Goal: Transaction & Acquisition: Purchase product/service

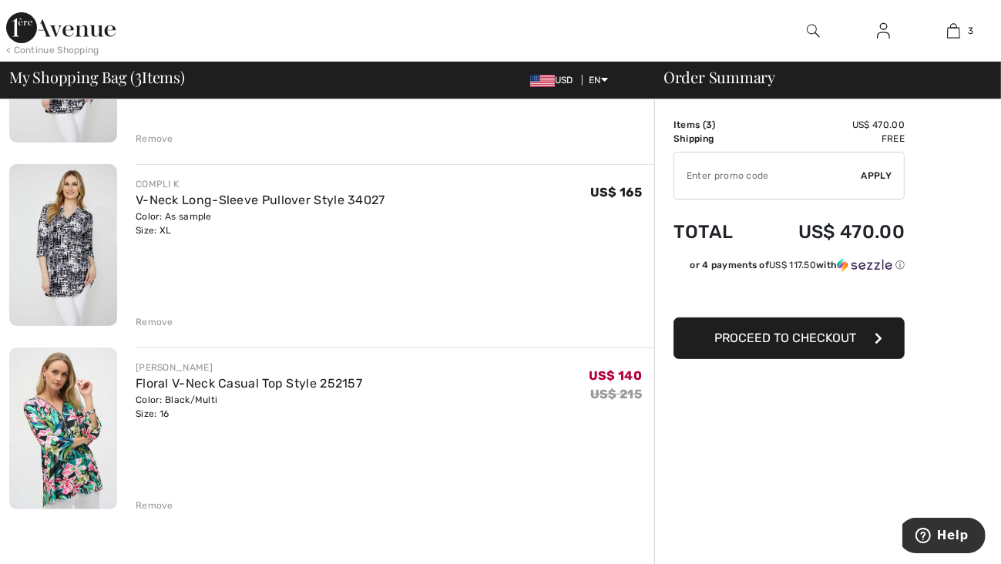
scroll to position [154, 0]
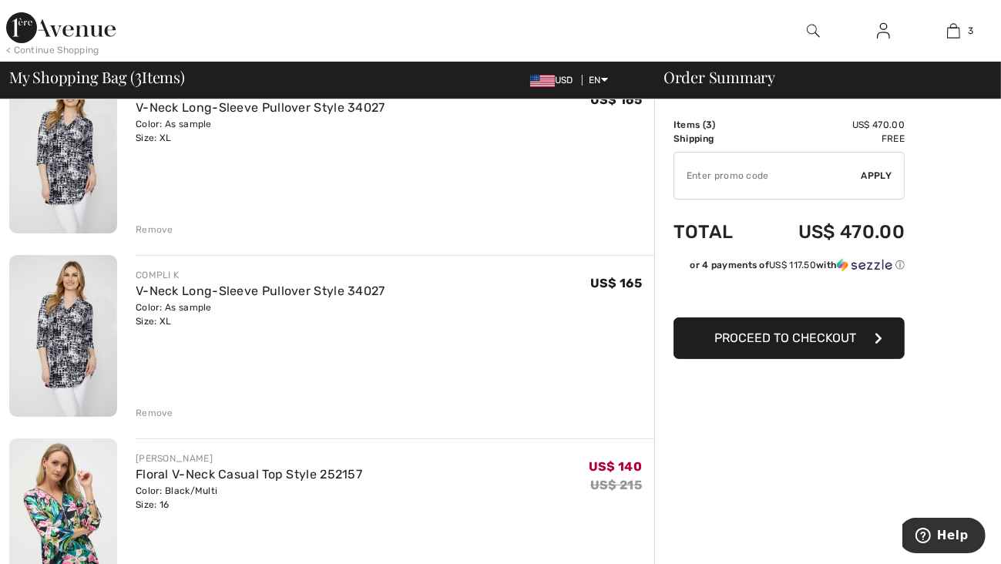
click at [144, 408] on div "Remove" at bounding box center [155, 413] width 38 height 14
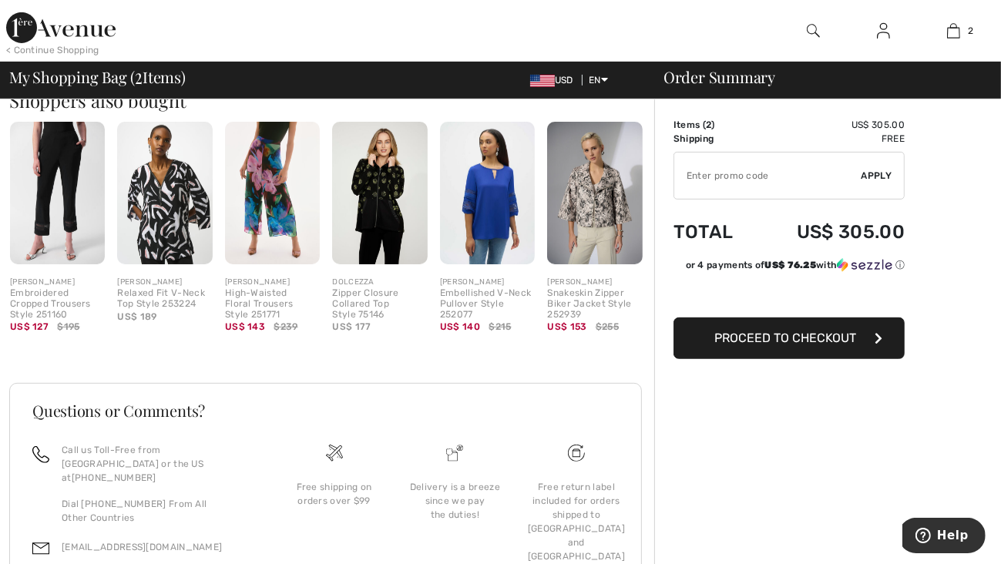
scroll to position [540, 0]
click at [142, 230] on img at bounding box center [164, 192] width 95 height 143
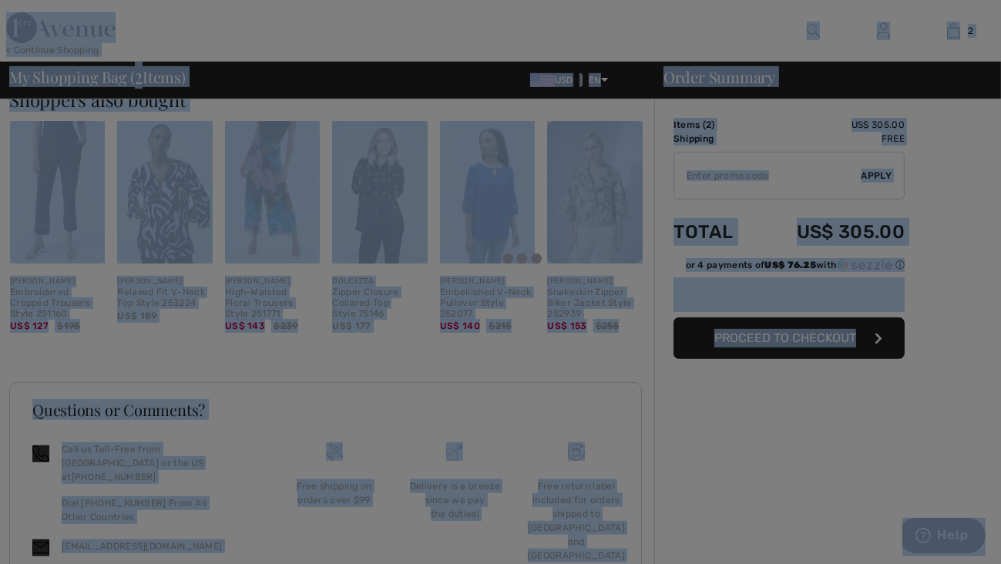
click at [142, 230] on div at bounding box center [500, 282] width 1001 height 564
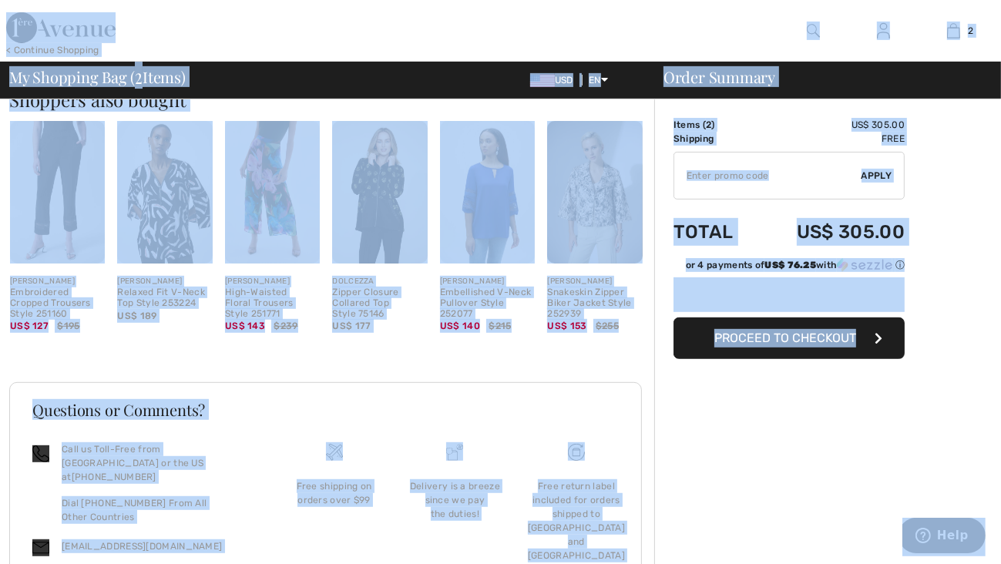
click at [154, 221] on img at bounding box center [164, 192] width 95 height 143
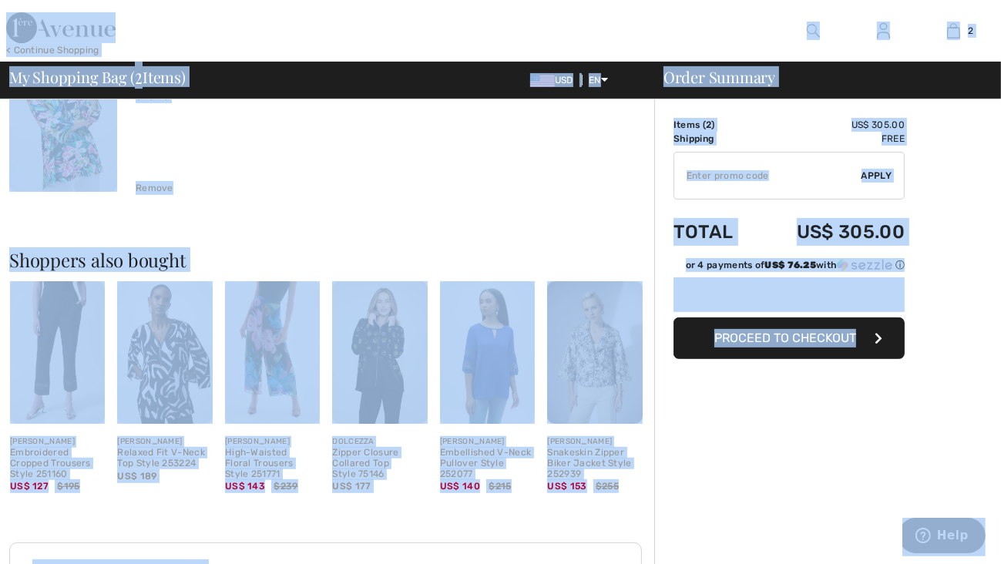
scroll to position [385, 0]
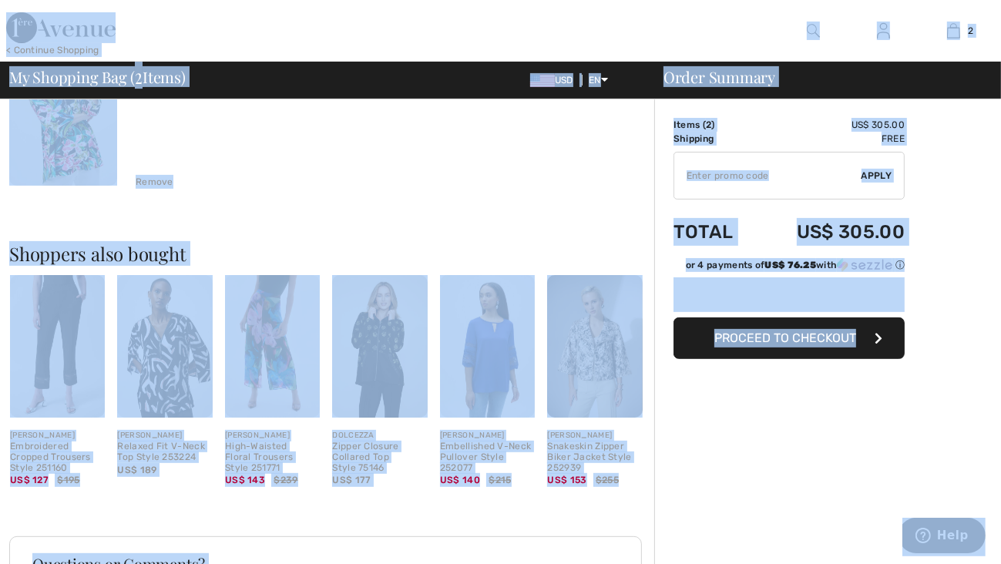
click at [163, 360] on img at bounding box center [164, 346] width 95 height 143
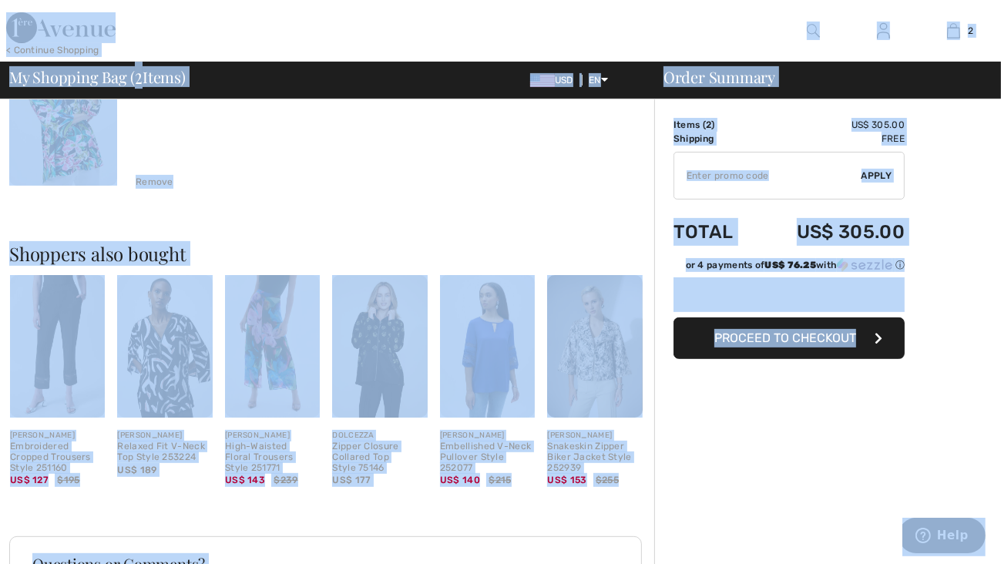
click at [163, 360] on img at bounding box center [164, 346] width 95 height 143
click at [129, 401] on img at bounding box center [164, 346] width 95 height 143
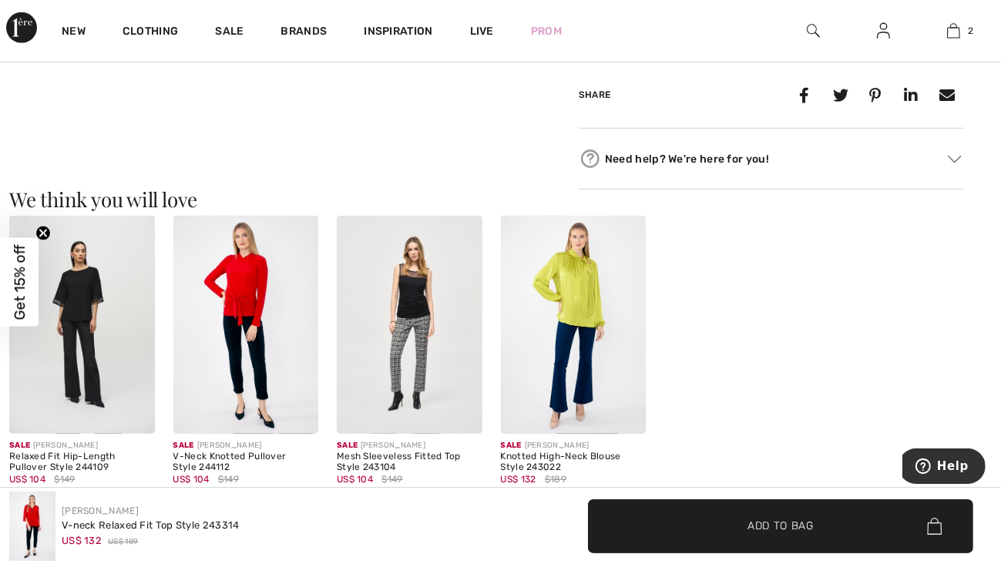
click at [13, 301] on span "Get 15% off" at bounding box center [20, 282] width 18 height 76
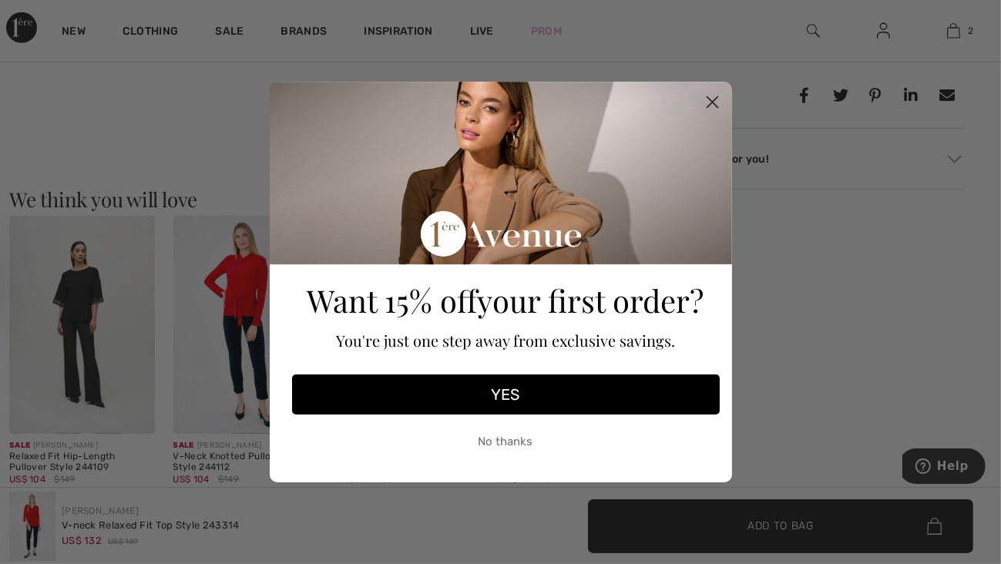
click at [13, 301] on div "Close dialog Want 15% off your first order? You're just one step away from excl…" at bounding box center [500, 282] width 1001 height 564
click at [531, 440] on button "No thanks" at bounding box center [506, 441] width 428 height 39
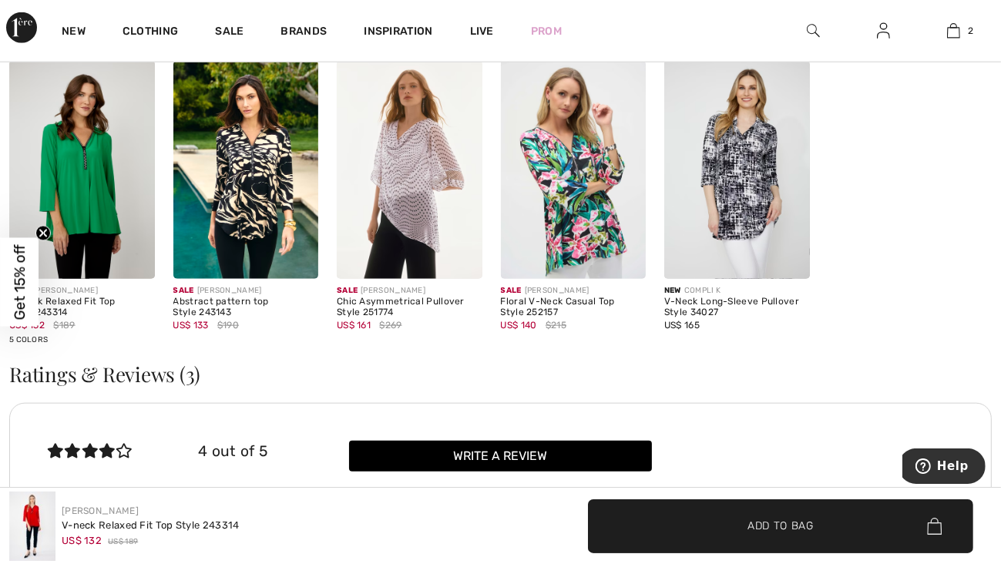
scroll to position [1156, 0]
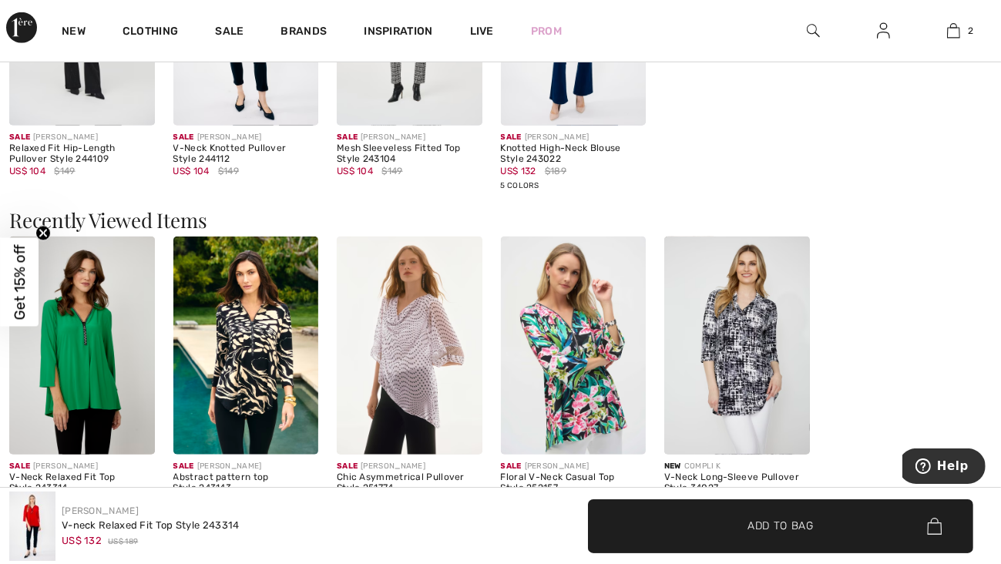
click at [251, 343] on img at bounding box center [246, 346] width 146 height 218
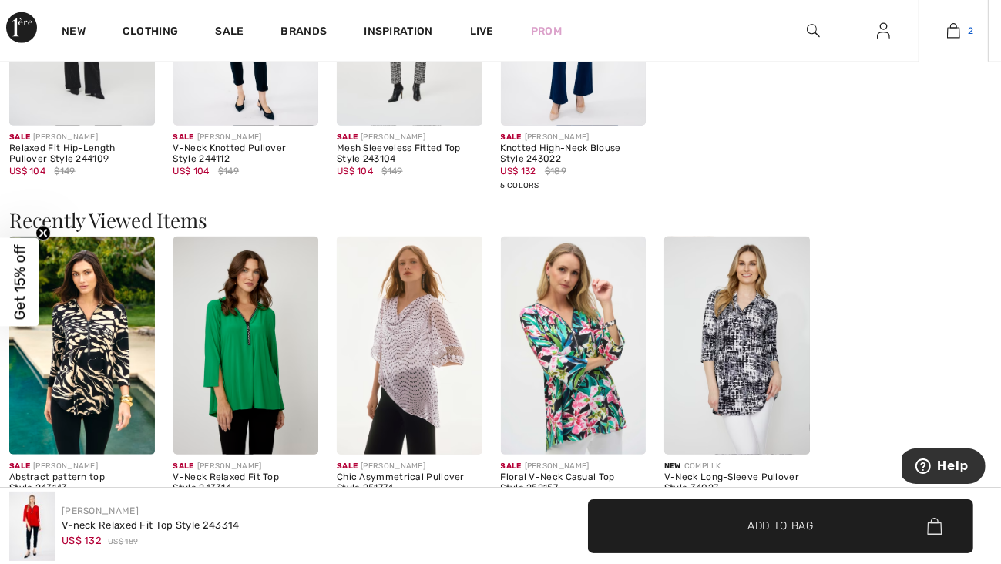
click at [959, 36] on img at bounding box center [953, 31] width 13 height 18
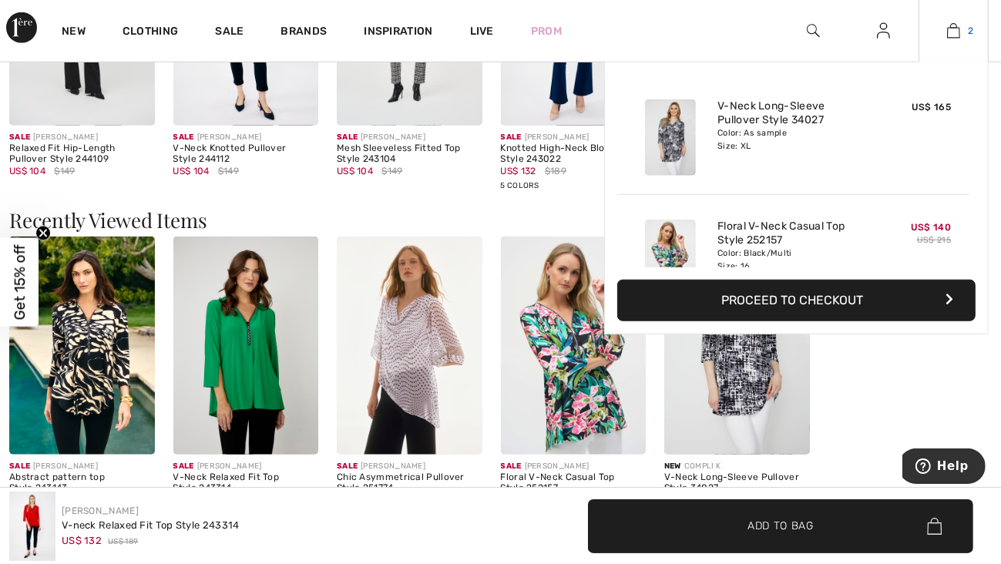
click at [959, 36] on img at bounding box center [953, 31] width 13 height 18
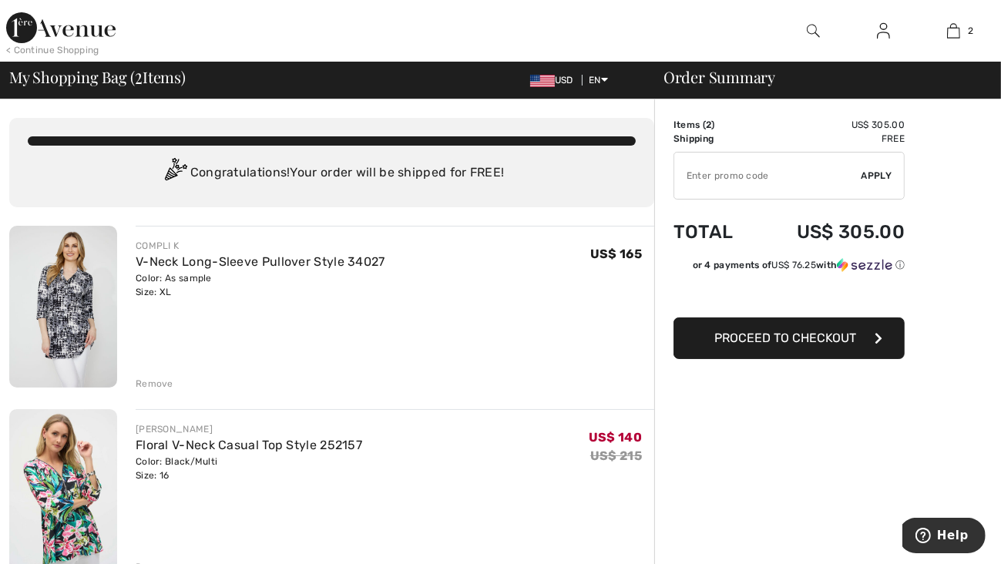
click at [9, 52] on div "< Continue Shopping" at bounding box center [52, 50] width 93 height 14
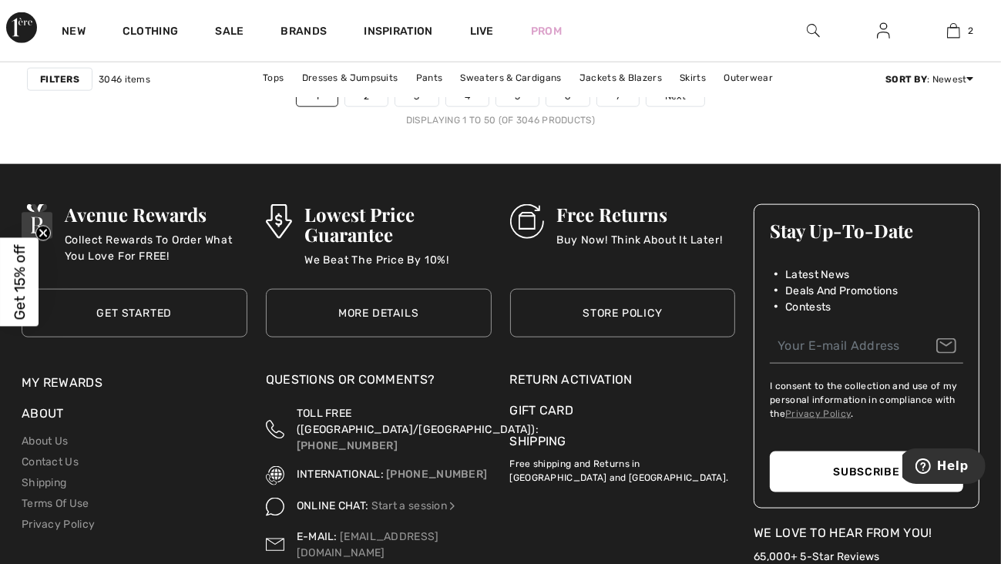
scroll to position [6629, 0]
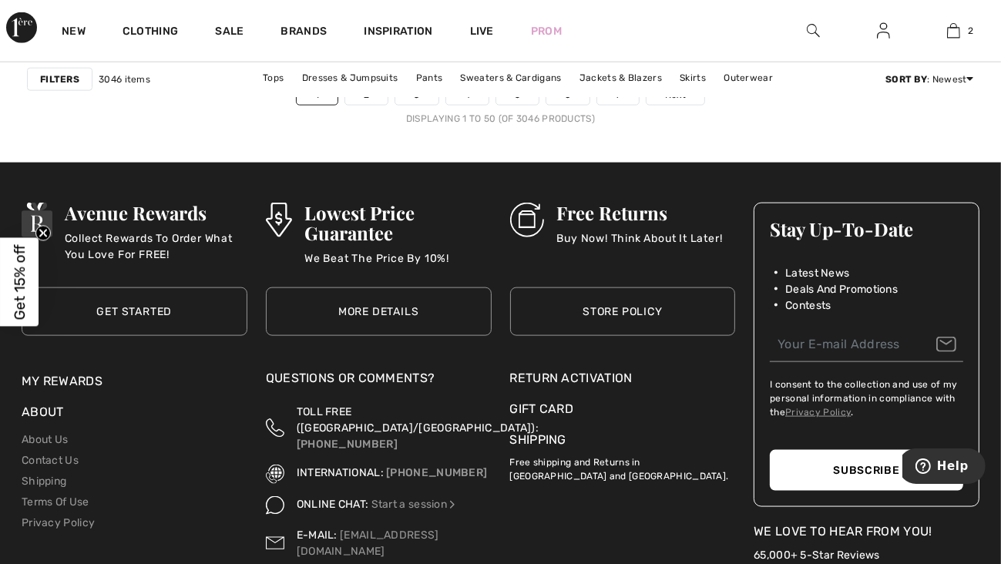
click at [606, 314] on link "Store Policy" at bounding box center [623, 312] width 226 height 49
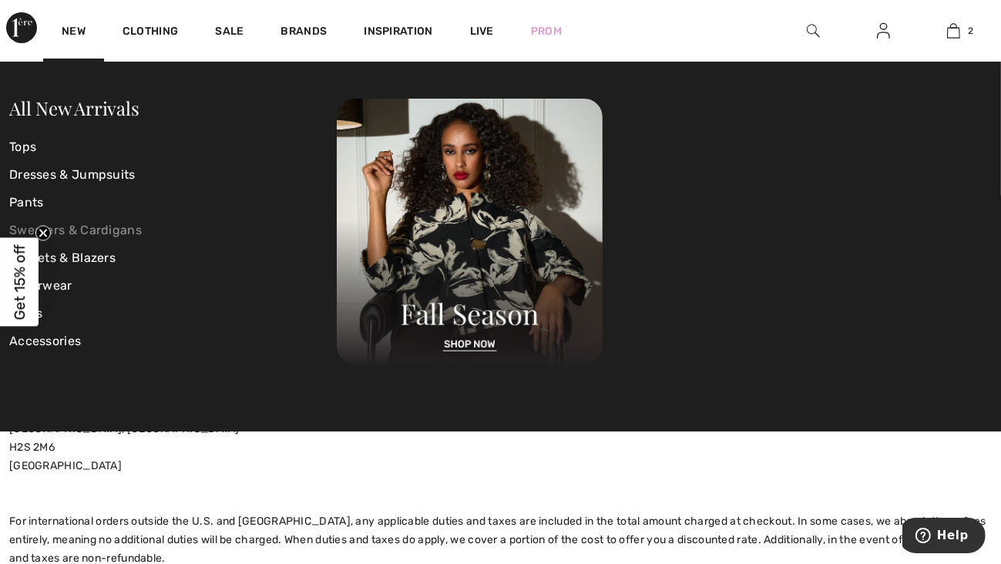
scroll to position [154, 0]
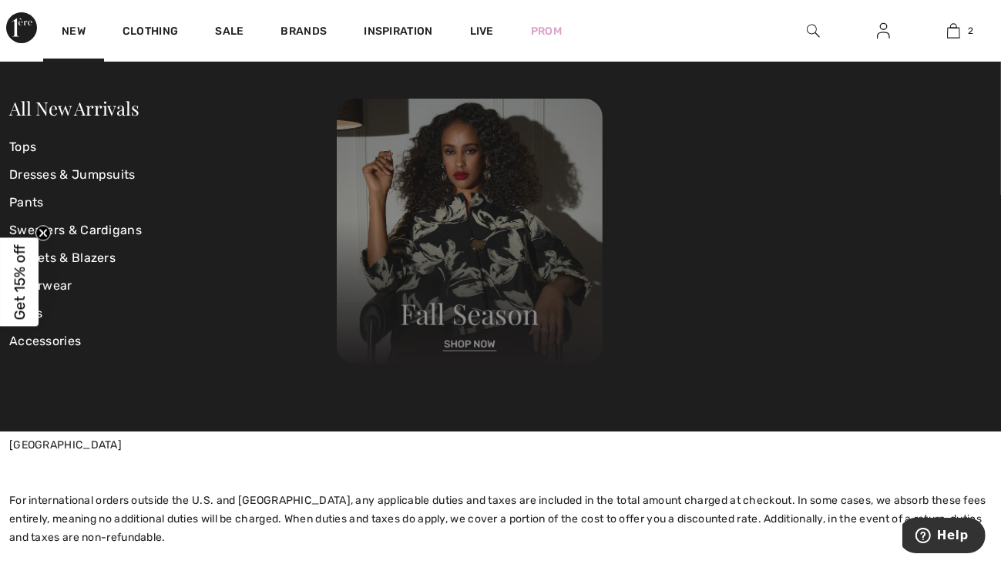
click at [479, 337] on img at bounding box center [470, 232] width 266 height 266
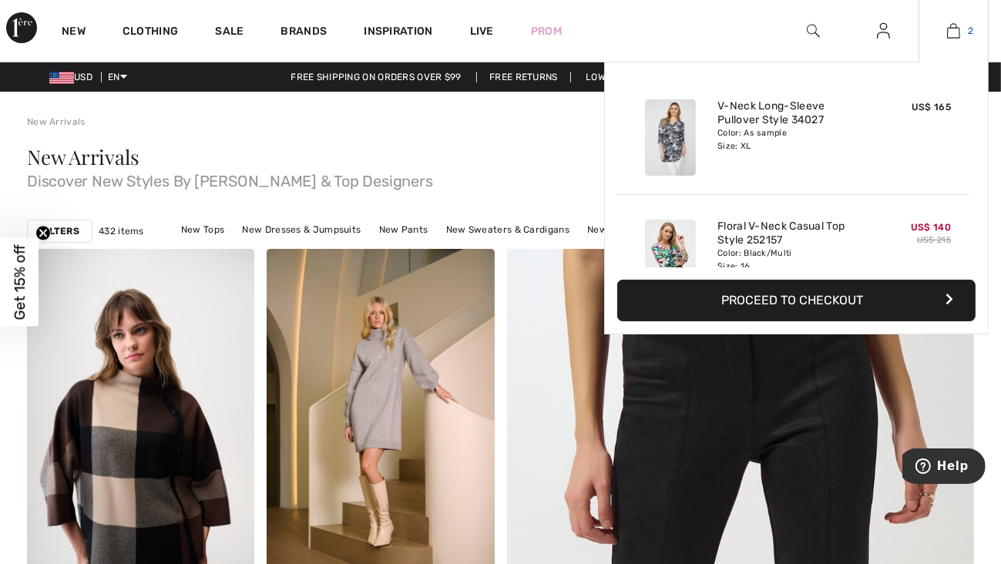
click at [961, 30] on link "2" at bounding box center [954, 31] width 69 height 18
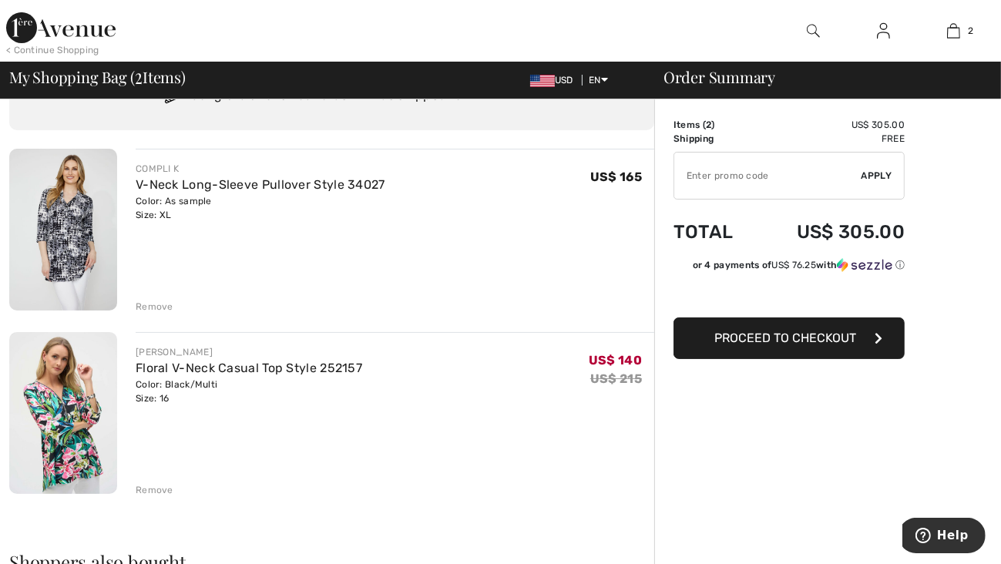
scroll to position [77, 0]
click at [74, 405] on img at bounding box center [63, 413] width 108 height 162
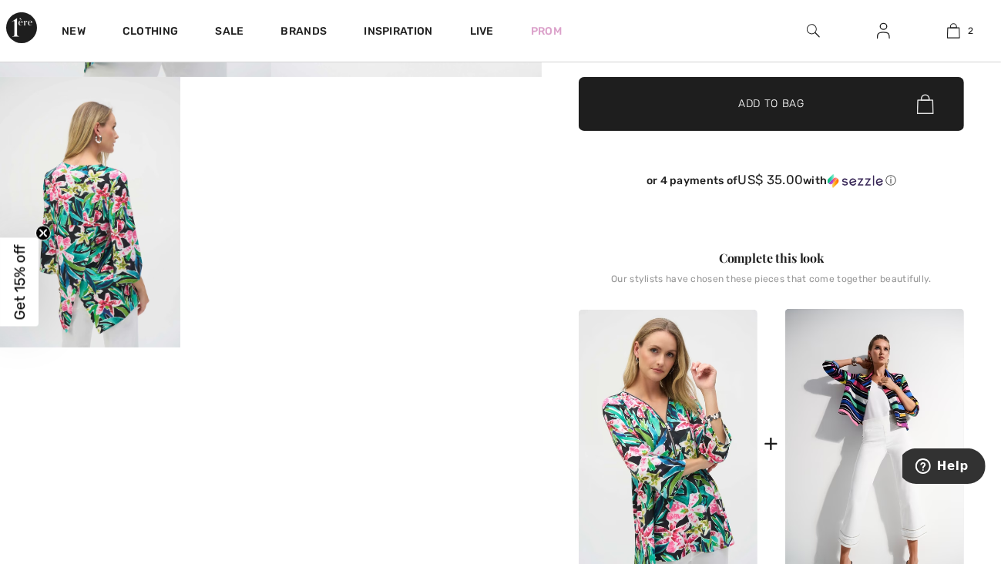
scroll to position [308, 0]
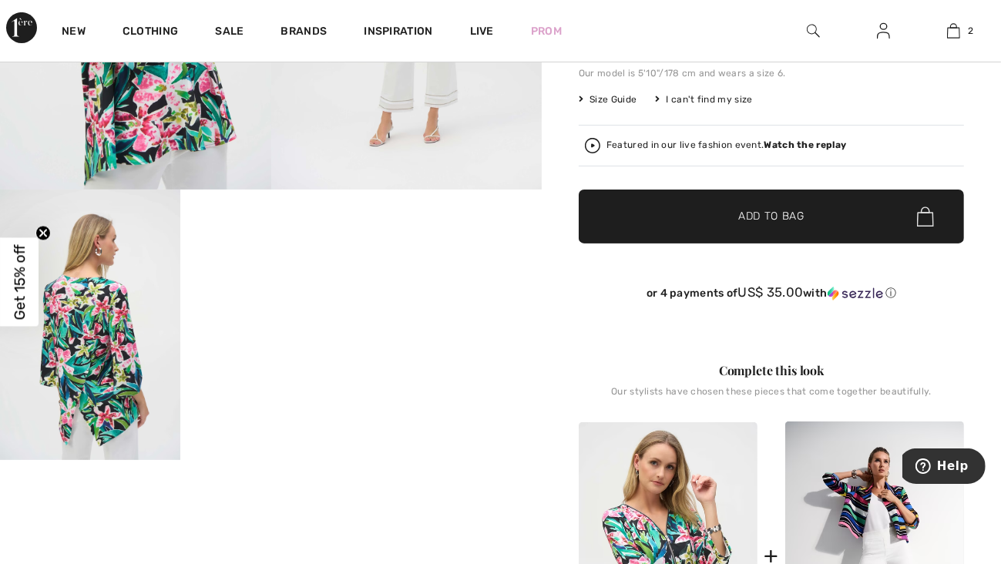
click at [287, 280] on video "Your browser does not support the video tag." at bounding box center [270, 235] width 180 height 90
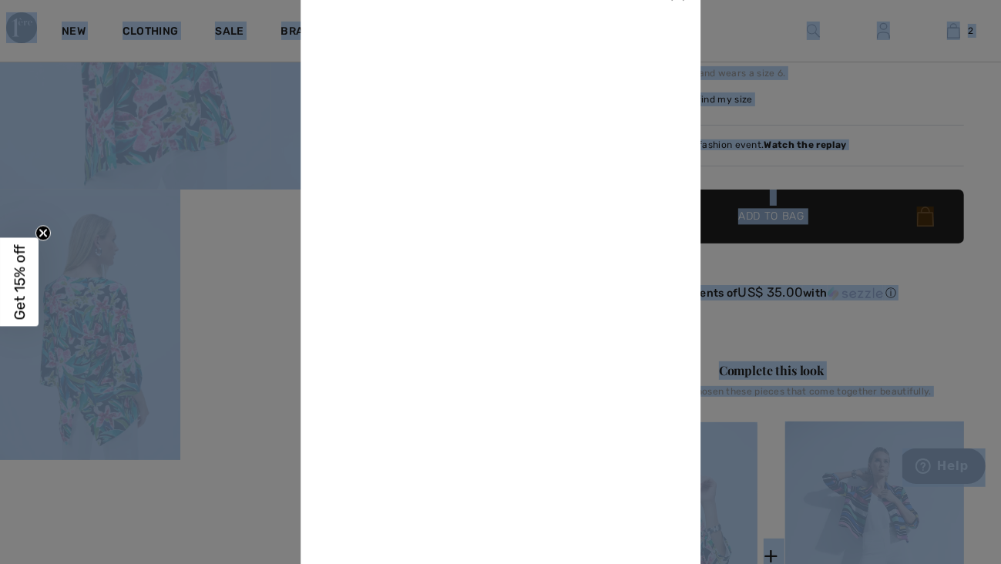
click at [287, 288] on div at bounding box center [500, 282] width 1001 height 564
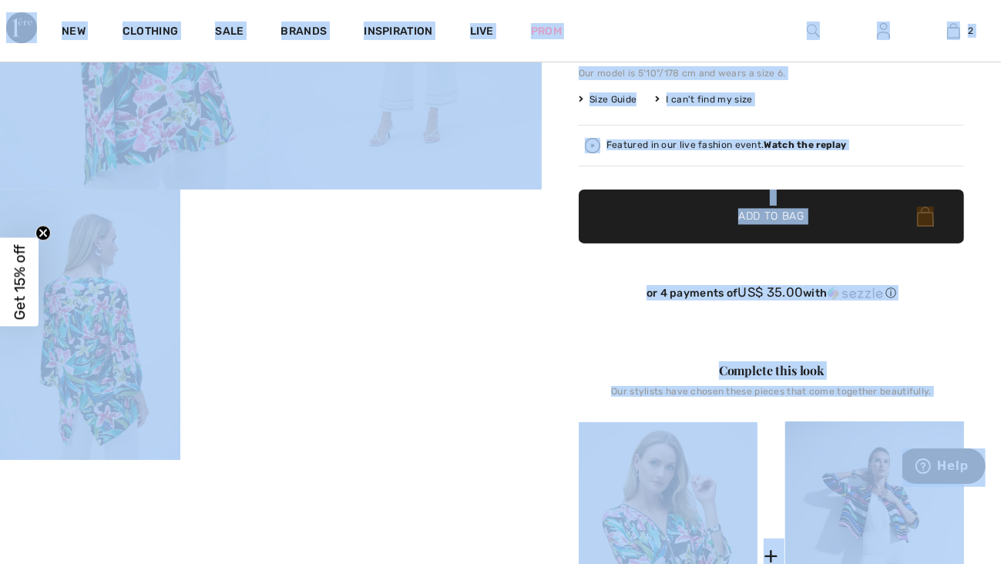
click at [287, 280] on video "Your browser does not support the video tag." at bounding box center [270, 235] width 180 height 90
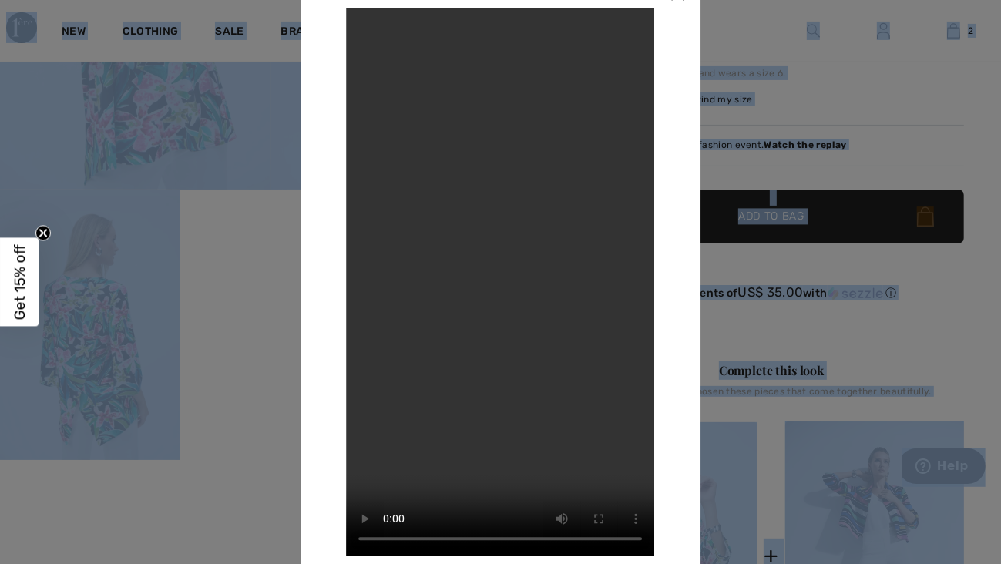
click at [520, 259] on video "Your browser does not support the video tag." at bounding box center [501, 282] width 308 height 548
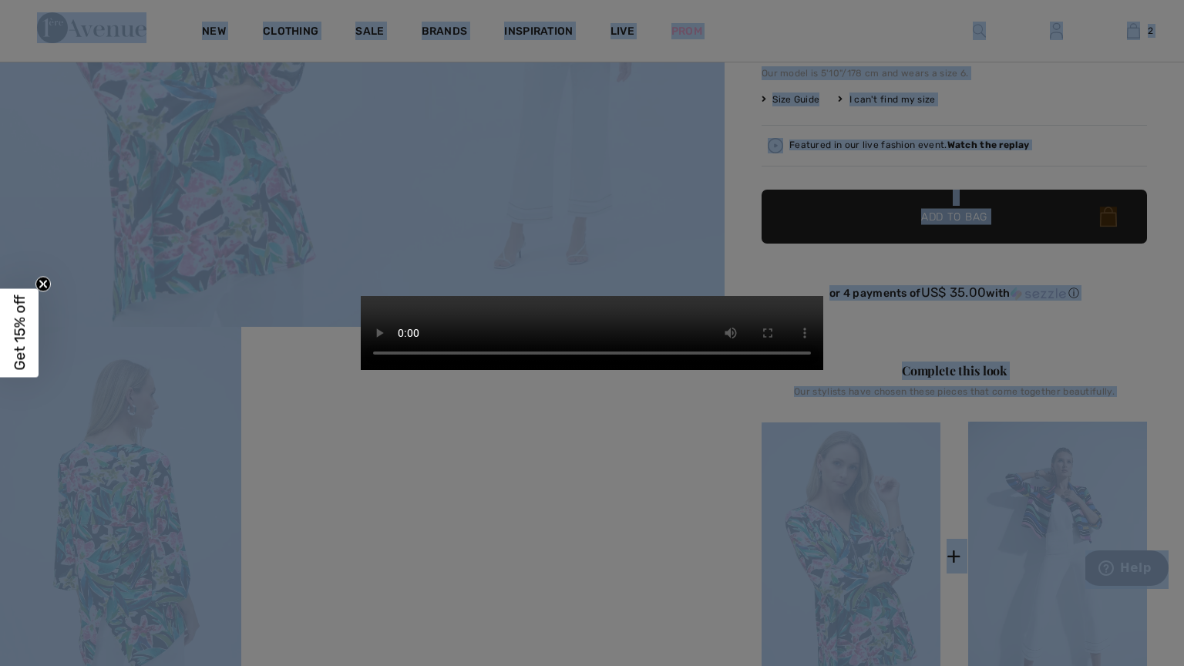
click at [627, 348] on video "Your browser does not support the video tag." at bounding box center [592, 333] width 462 height 74
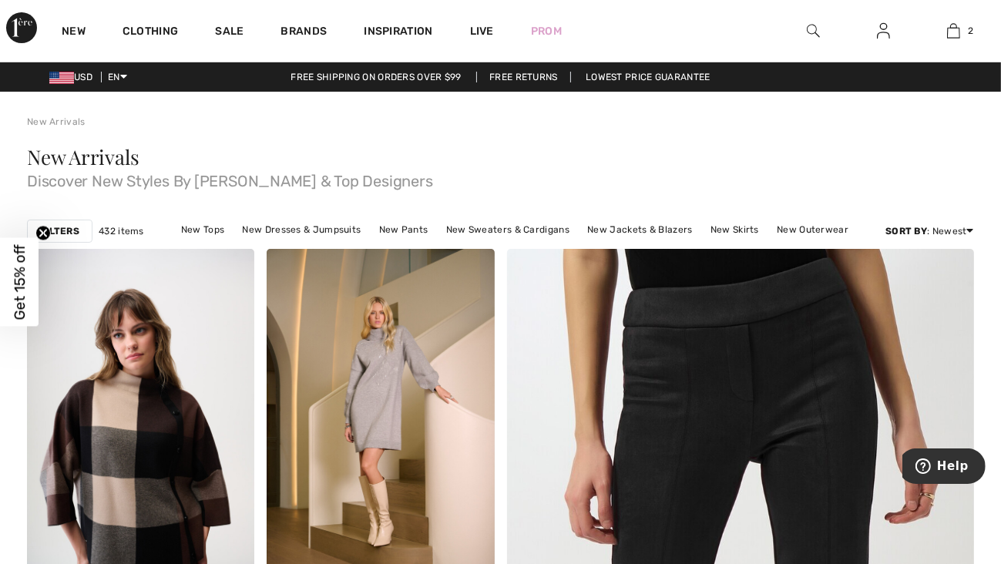
click at [816, 35] on img at bounding box center [813, 31] width 13 height 18
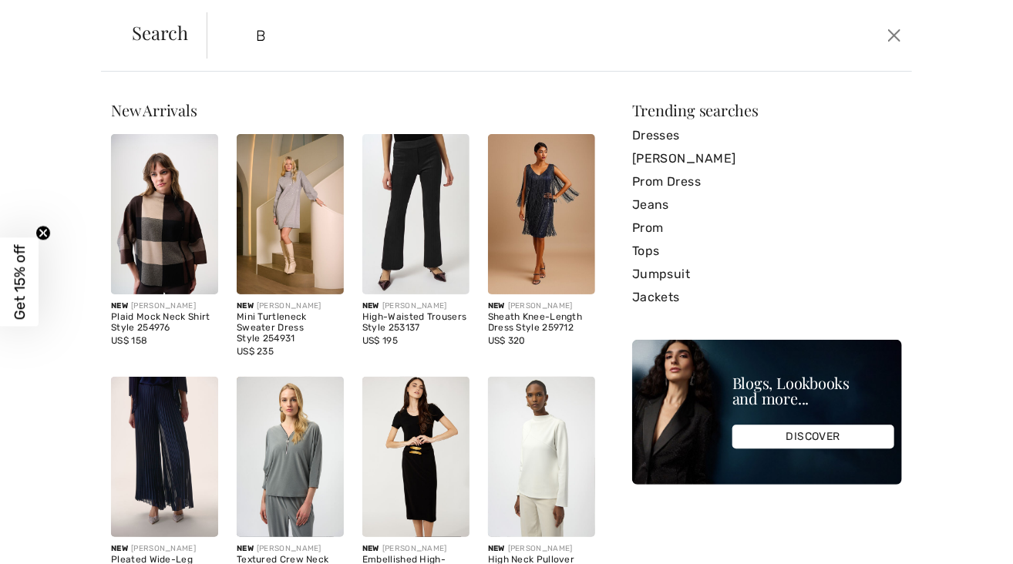
drag, startPoint x: 318, startPoint y: 79, endPoint x: 298, endPoint y: 41, distance: 42.4
click at [298, 41] on input "B" at bounding box center [483, 35] width 479 height 46
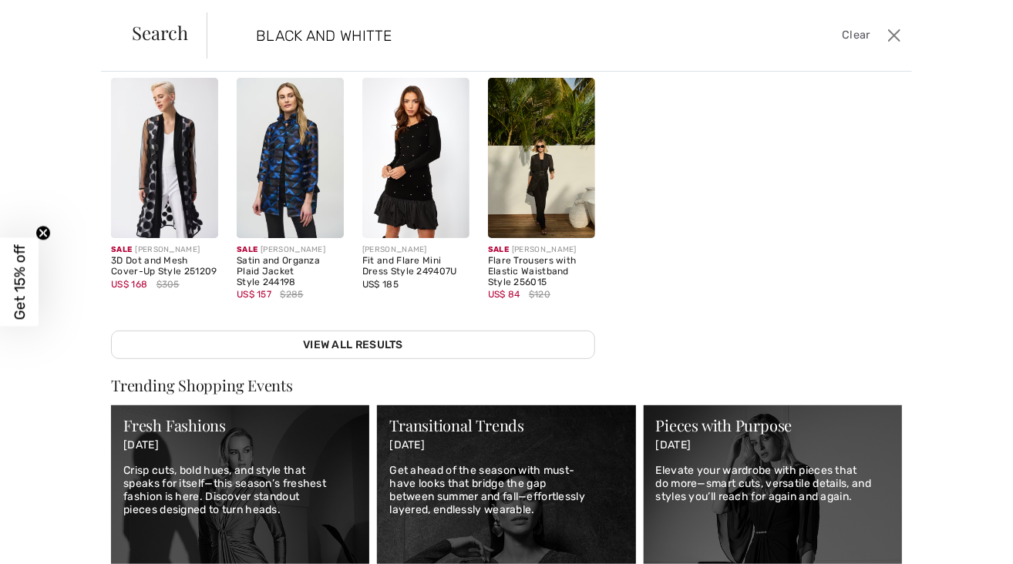
scroll to position [308, 0]
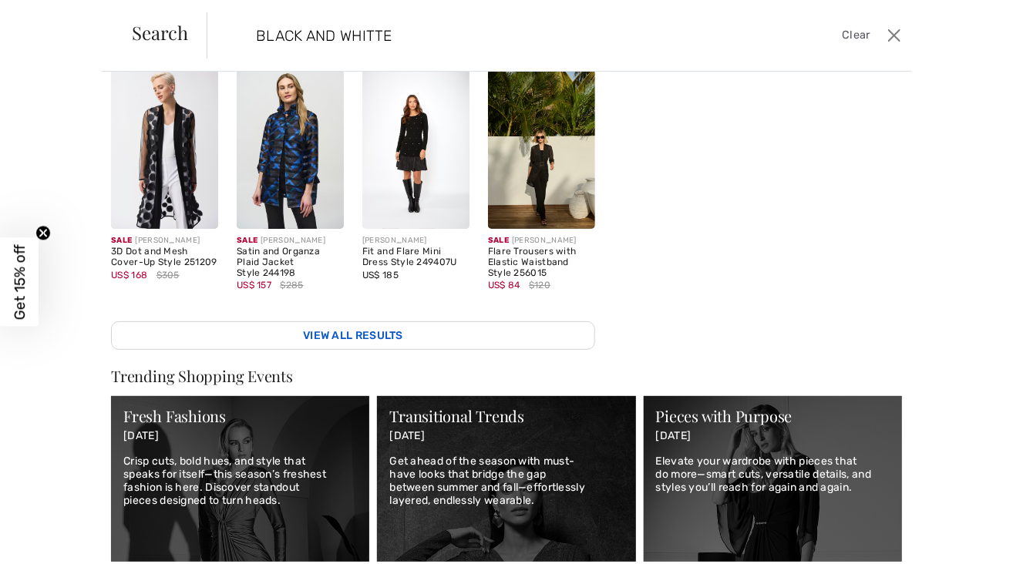
type input "BLACK AND WHITTE"
click at [372, 330] on link "View All Results" at bounding box center [353, 335] width 484 height 29
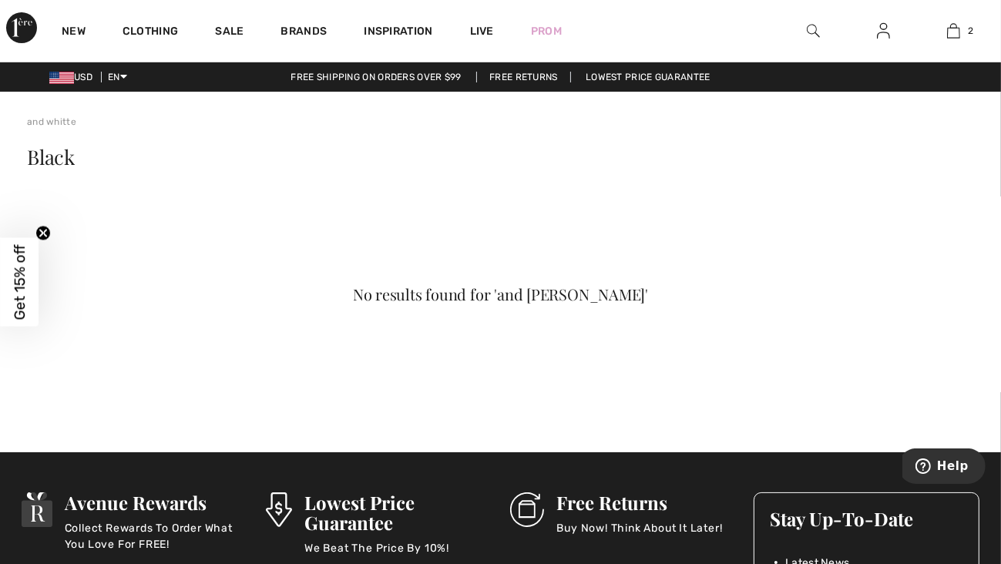
click at [925, 289] on div "No results found for 'and [PERSON_NAME]'" at bounding box center [500, 294] width 853 height 15
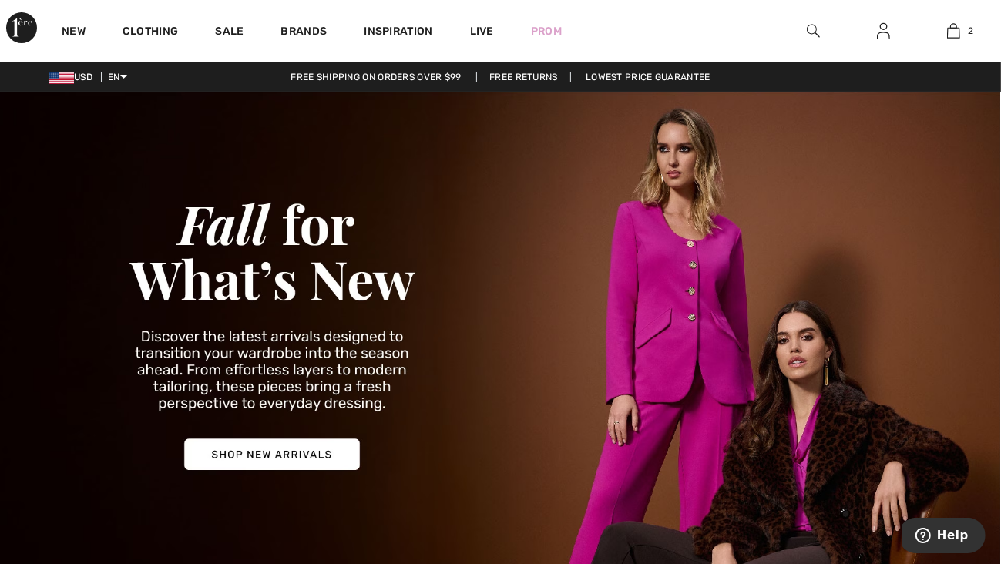
click at [813, 32] on img at bounding box center [813, 31] width 13 height 18
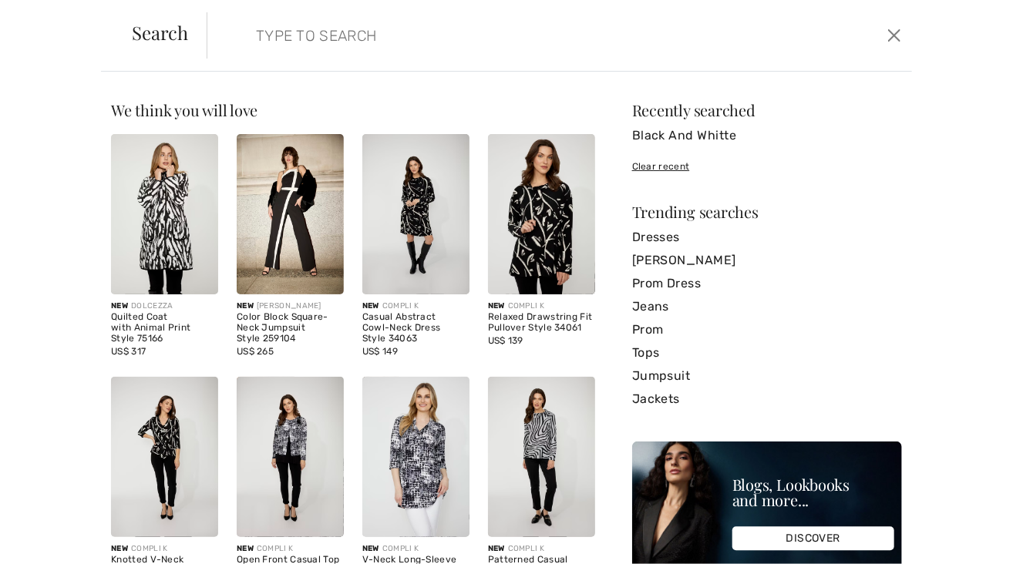
click at [160, 409] on img at bounding box center [164, 457] width 107 height 160
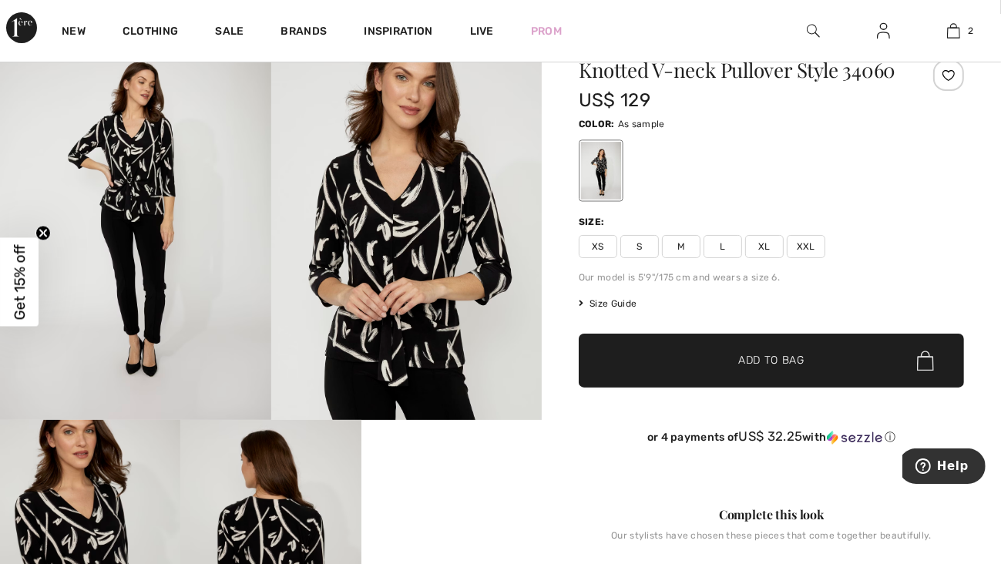
scroll to position [77, 0]
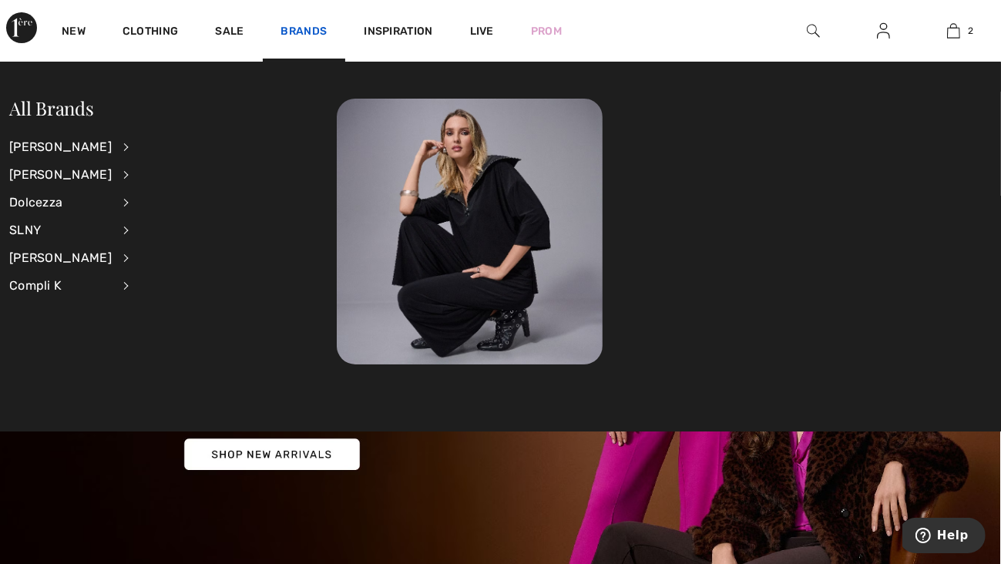
click at [304, 28] on link "Brands" at bounding box center [304, 33] width 46 height 16
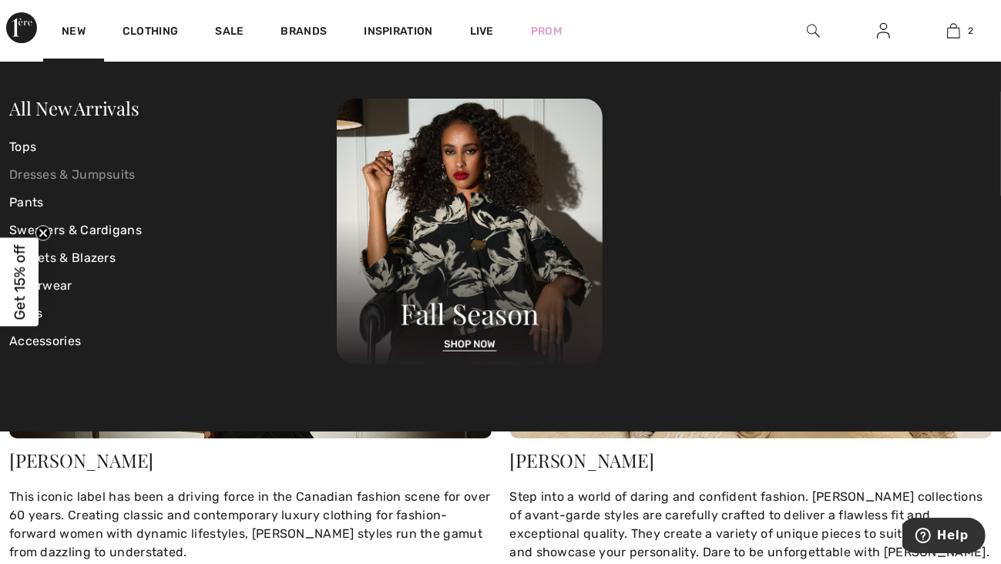
click at [100, 170] on link "Dresses & Jumpsuits" at bounding box center [173, 175] width 328 height 28
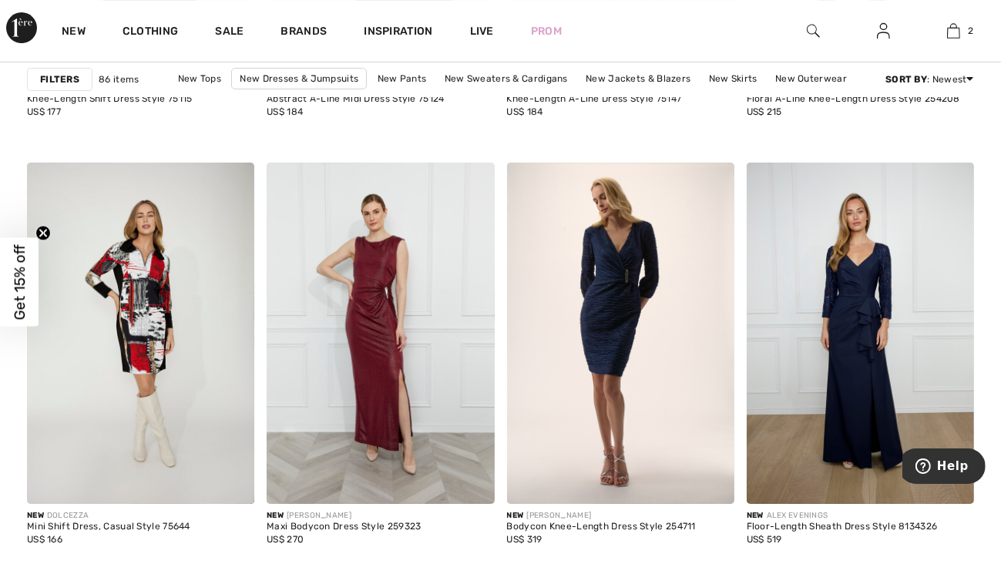
scroll to position [3858, 0]
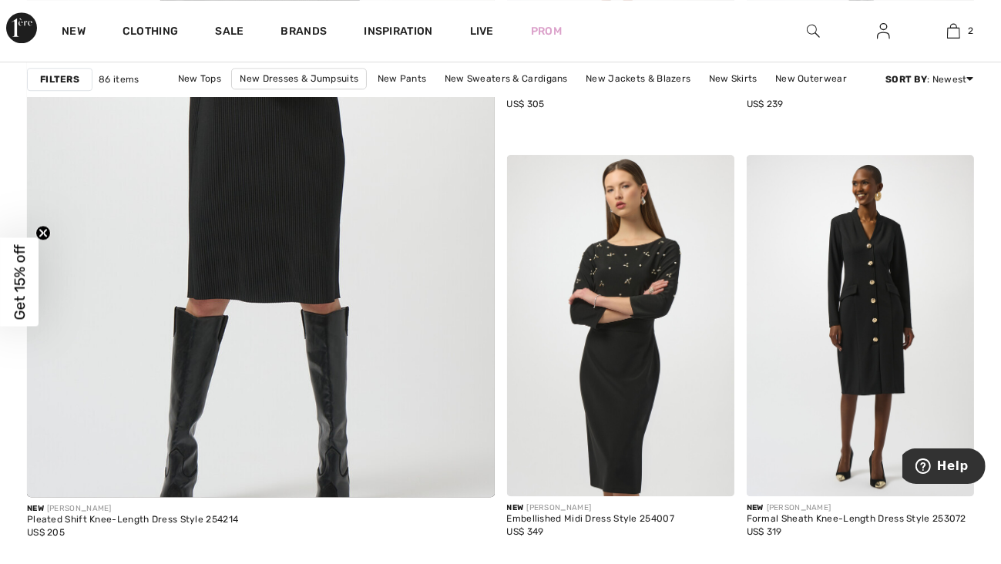
click at [887, 31] on img at bounding box center [883, 31] width 13 height 18
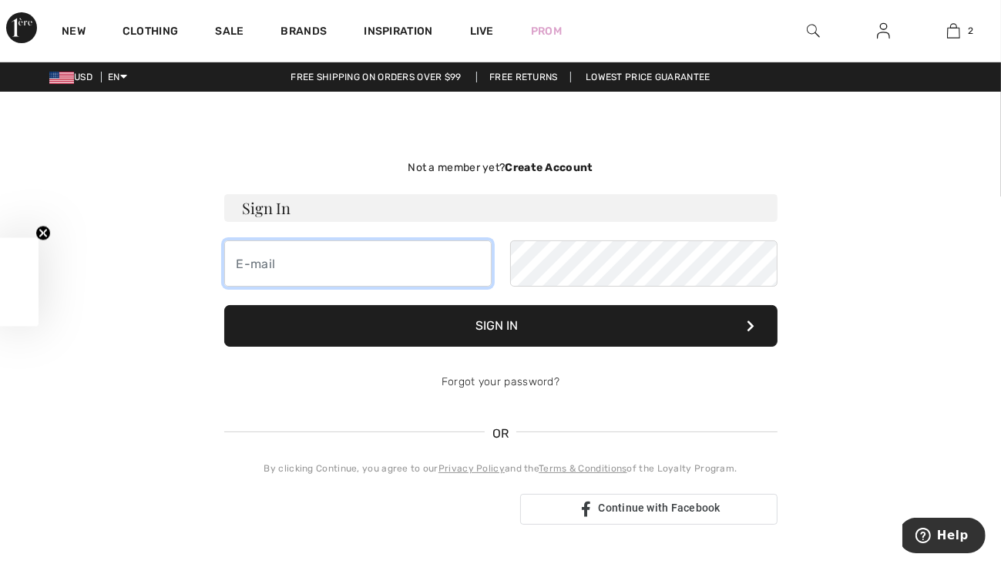
click at [245, 265] on input "email" at bounding box center [357, 263] width 267 height 46
type input "[EMAIL_ADDRESS][DOMAIN_NAME]"
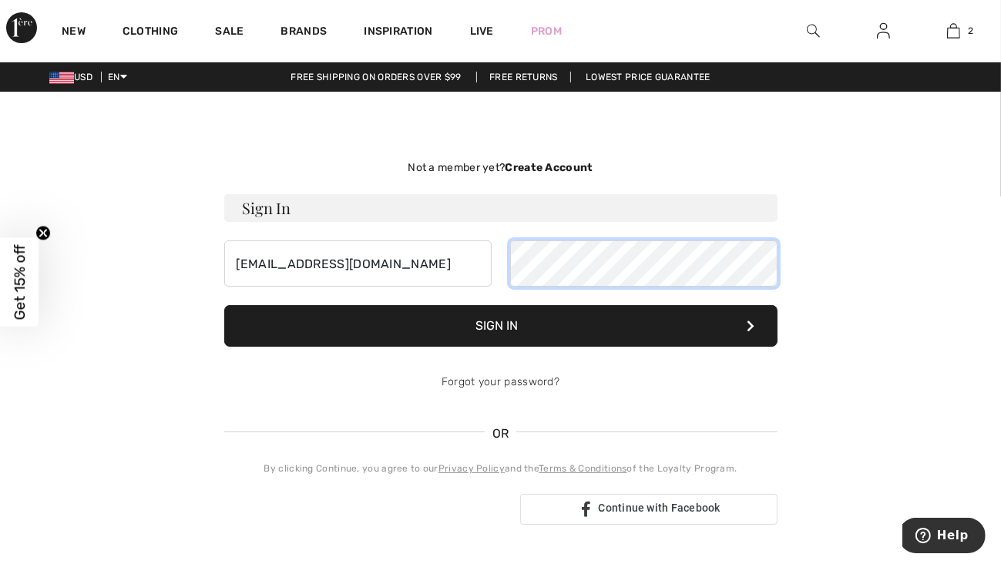
click at [224, 305] on button "Sign In" at bounding box center [500, 326] width 553 height 42
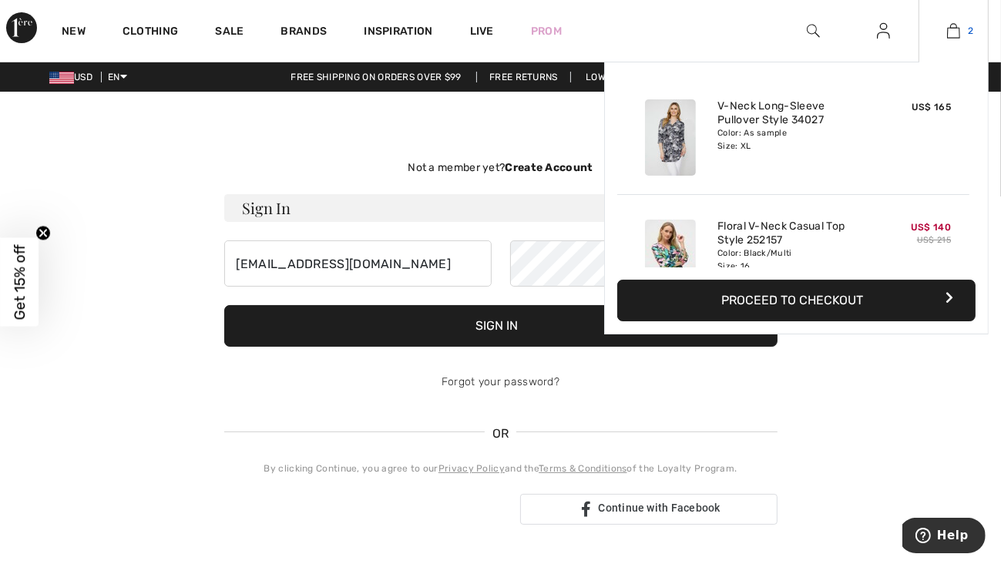
click at [959, 25] on img at bounding box center [953, 31] width 13 height 18
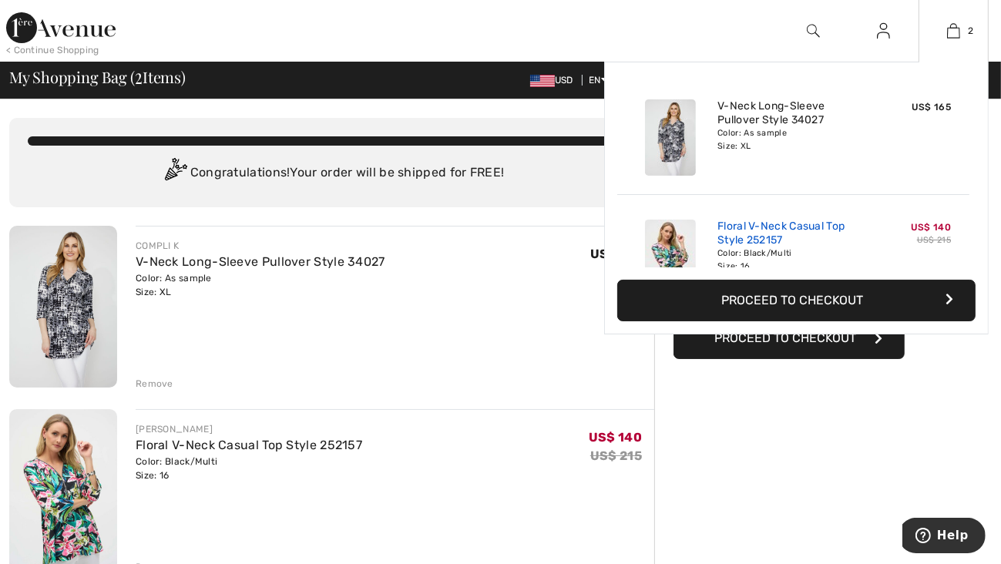
scroll to position [47, 0]
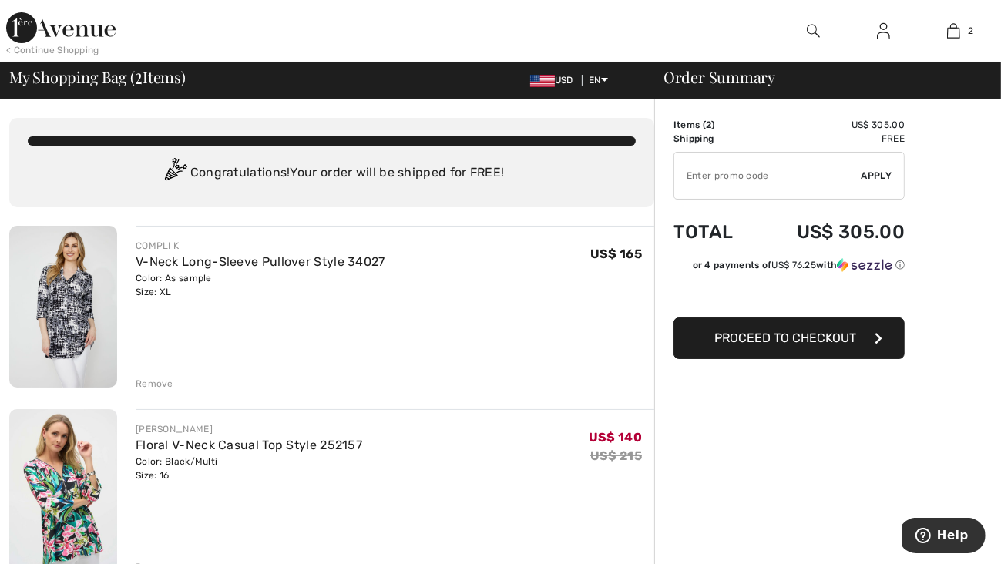
click at [166, 380] on div "Remove" at bounding box center [155, 384] width 38 height 14
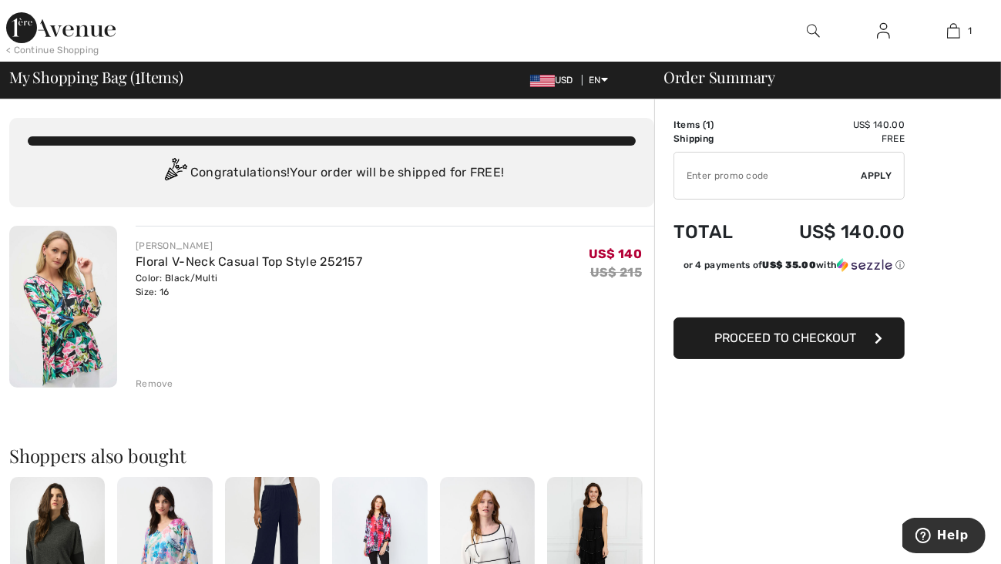
click at [166, 380] on div "Remove" at bounding box center [155, 384] width 38 height 14
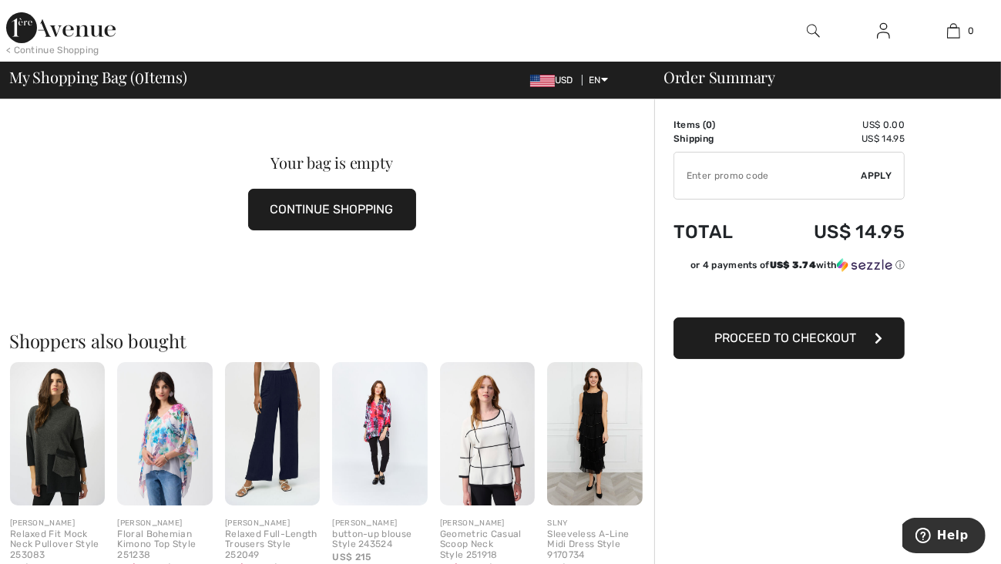
scroll to position [0, 0]
